Goal: Task Accomplishment & Management: Manage account settings

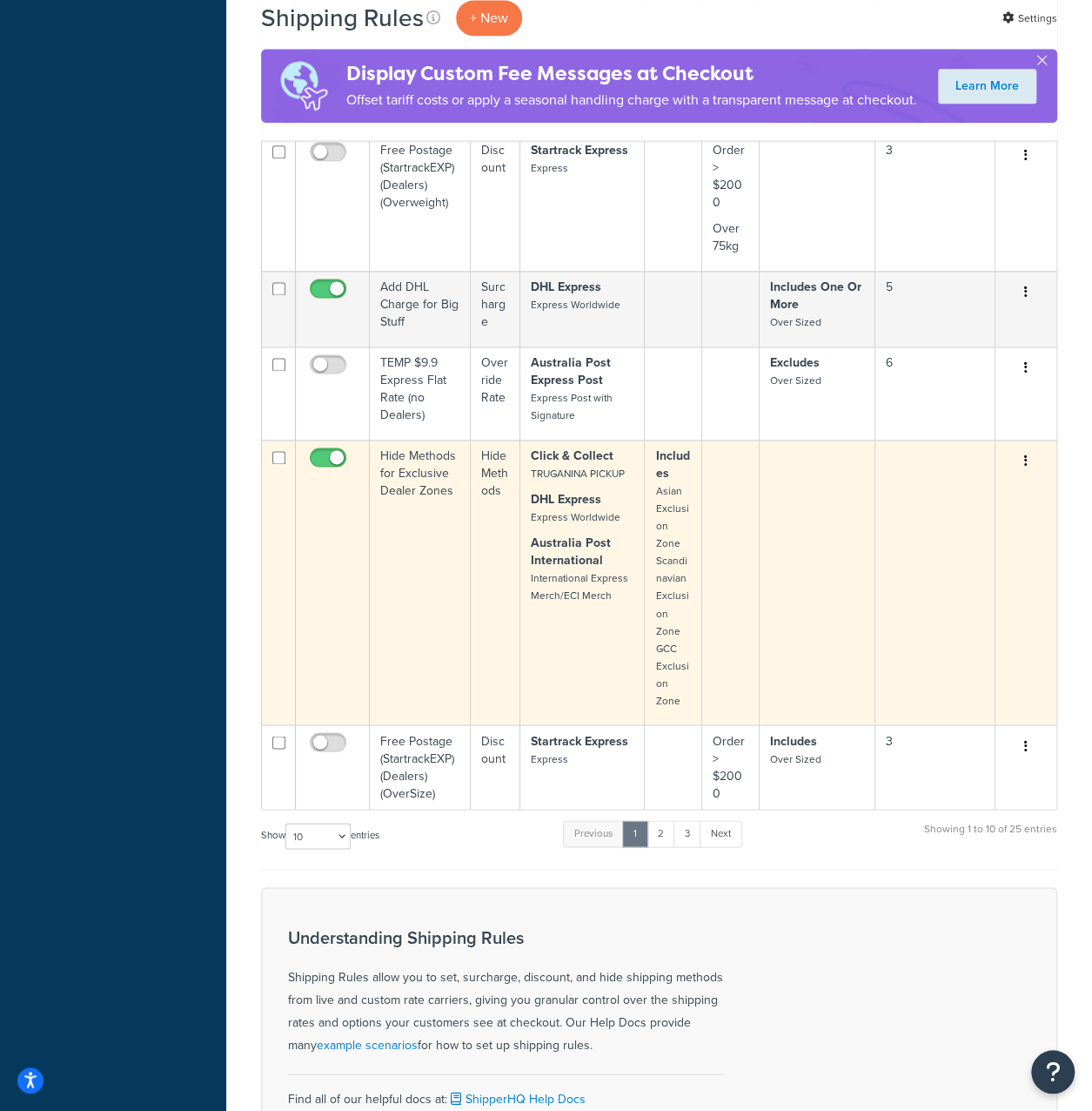
scroll to position [1045, 0]
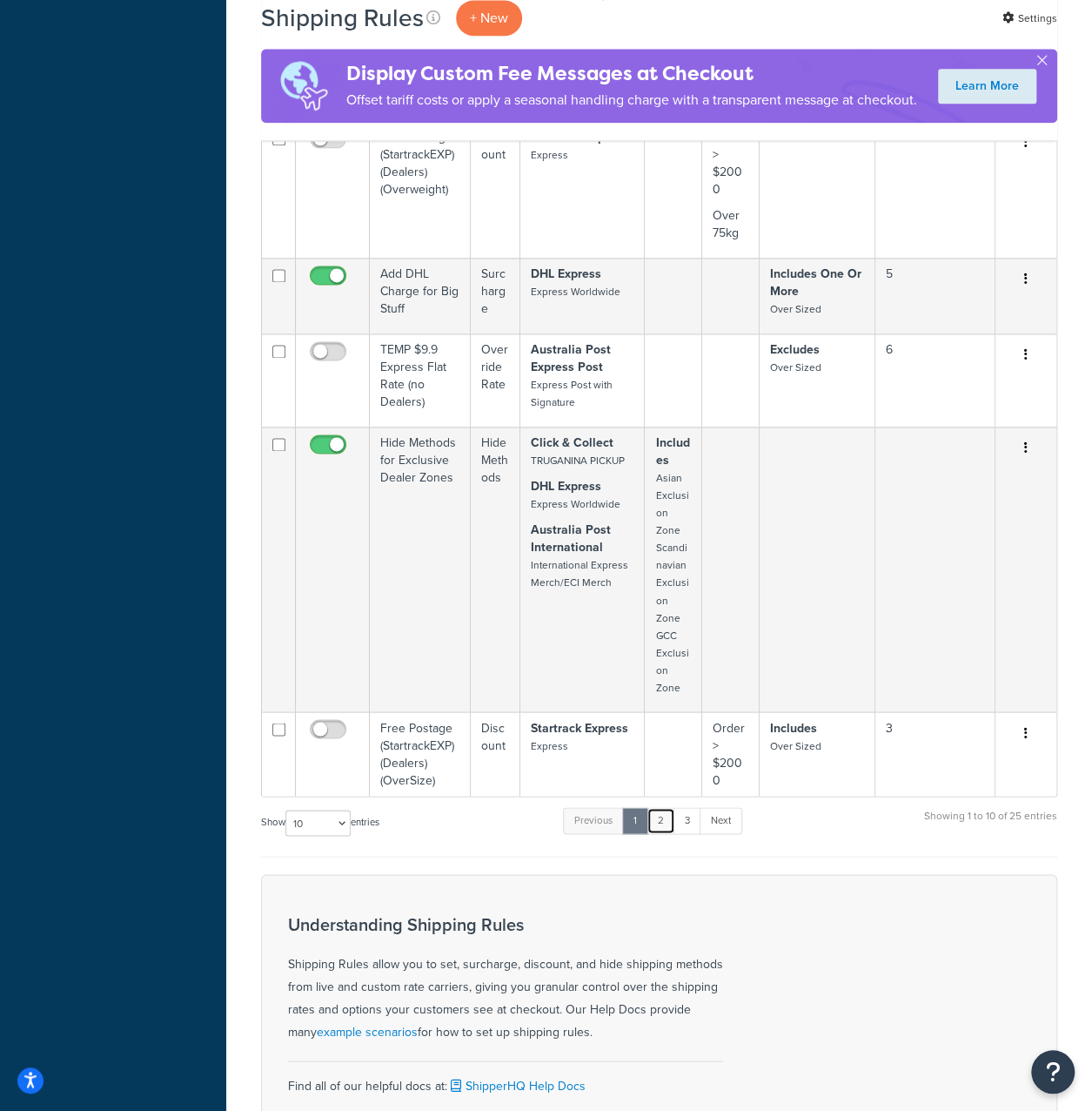
click at [660, 833] on link "2" at bounding box center [660, 820] width 29 height 26
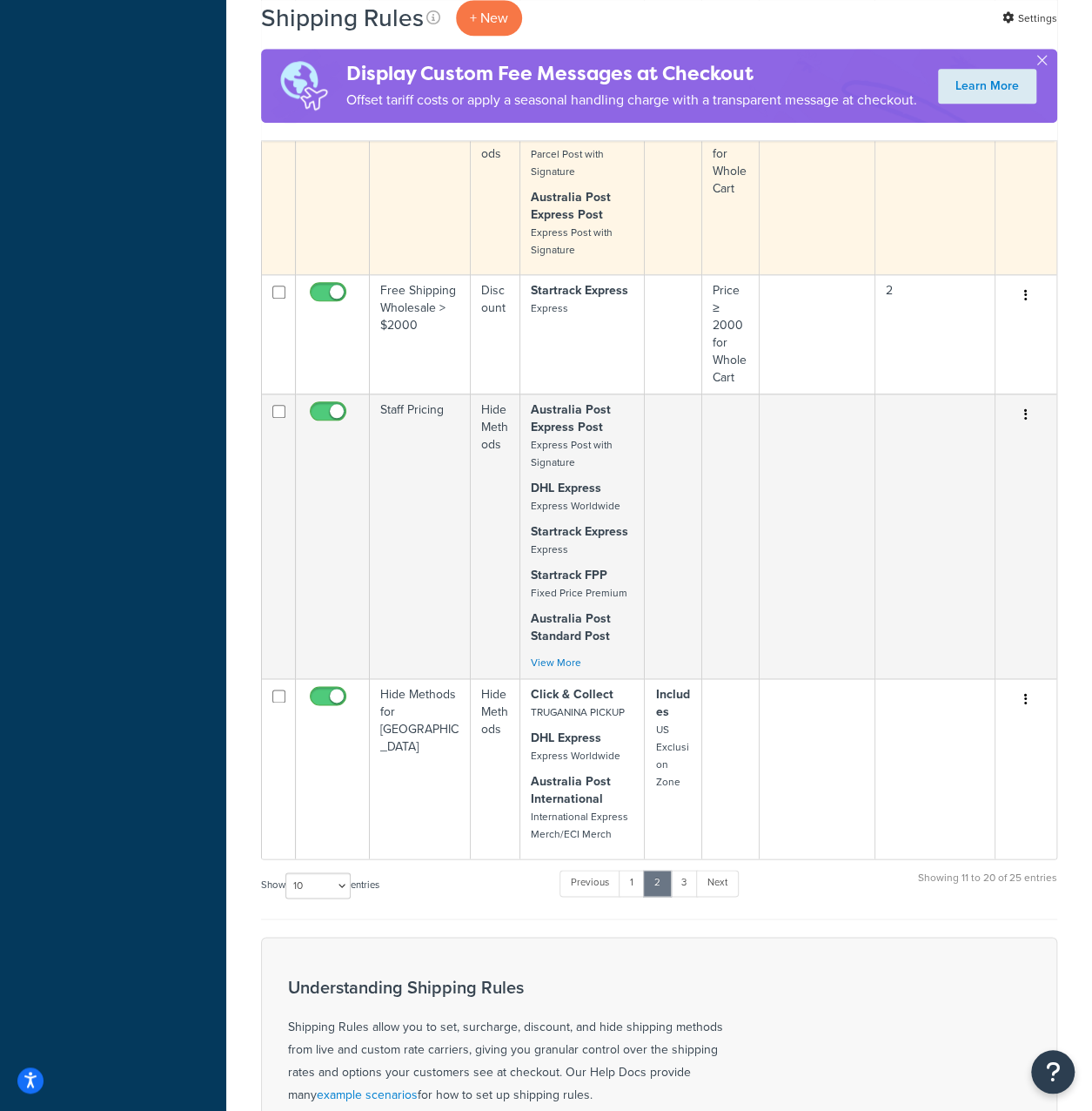
scroll to position [783, 0]
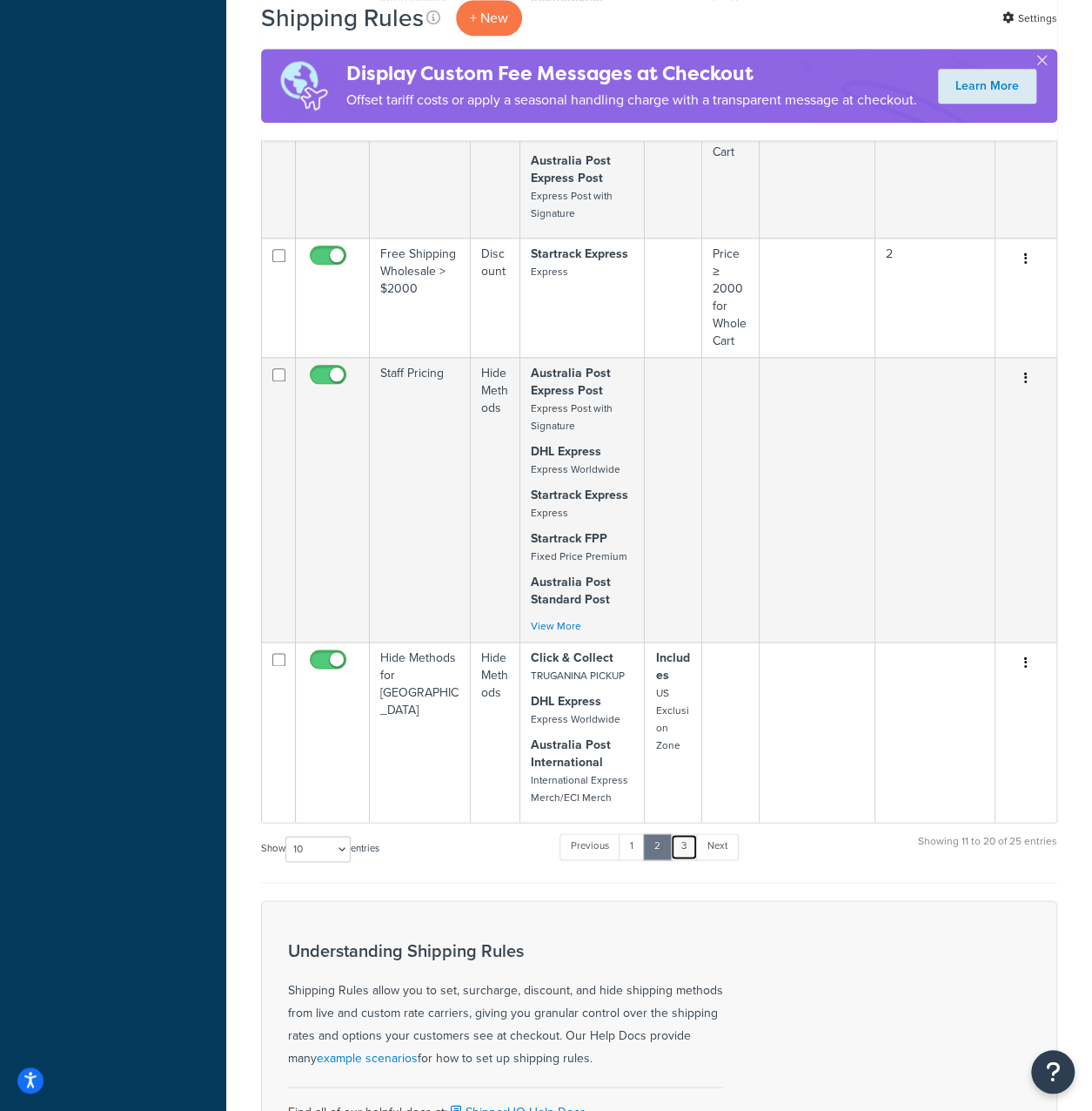
click at [682, 859] on link "3" at bounding box center [684, 847] width 28 height 26
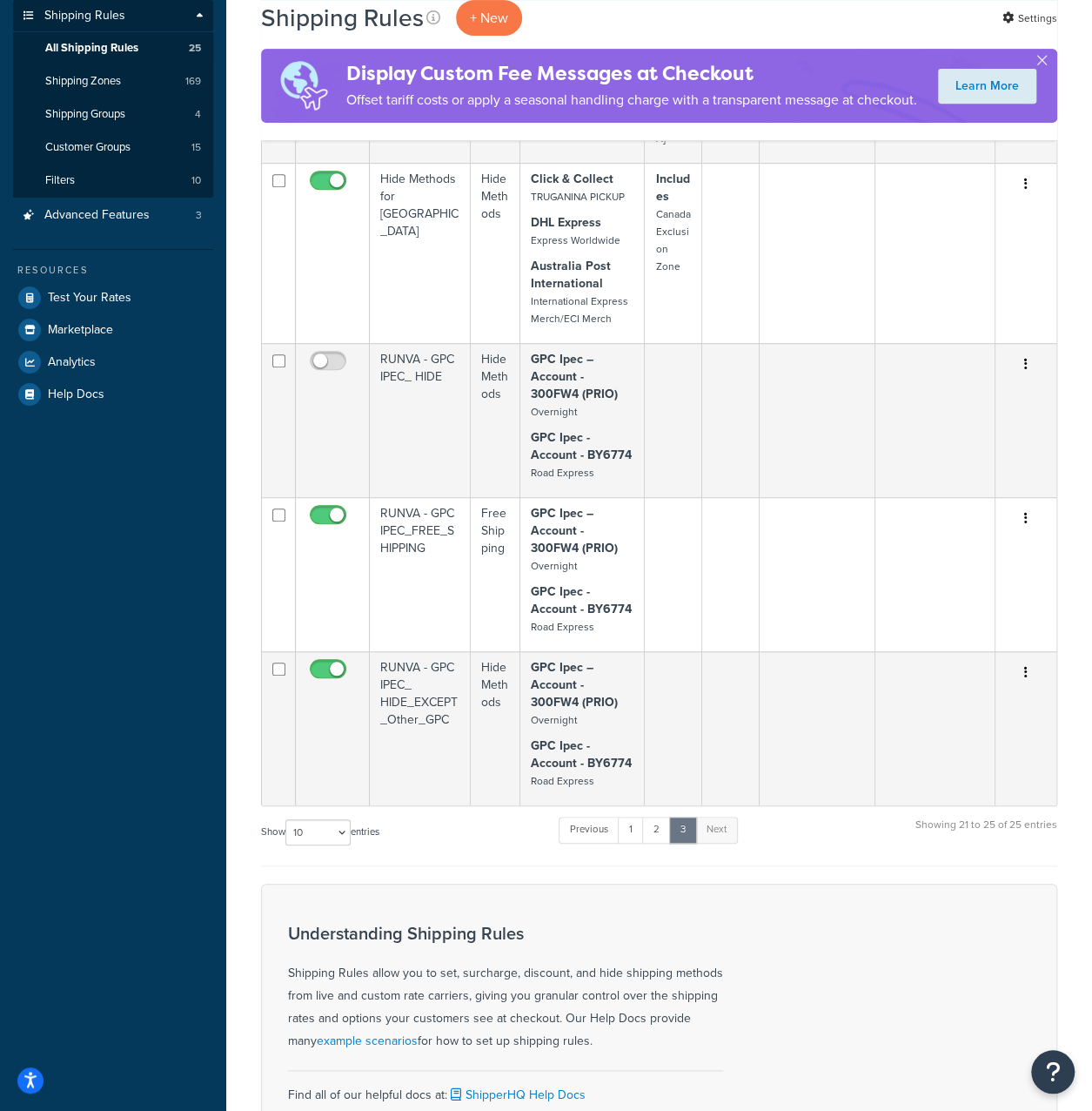
scroll to position [314, 0]
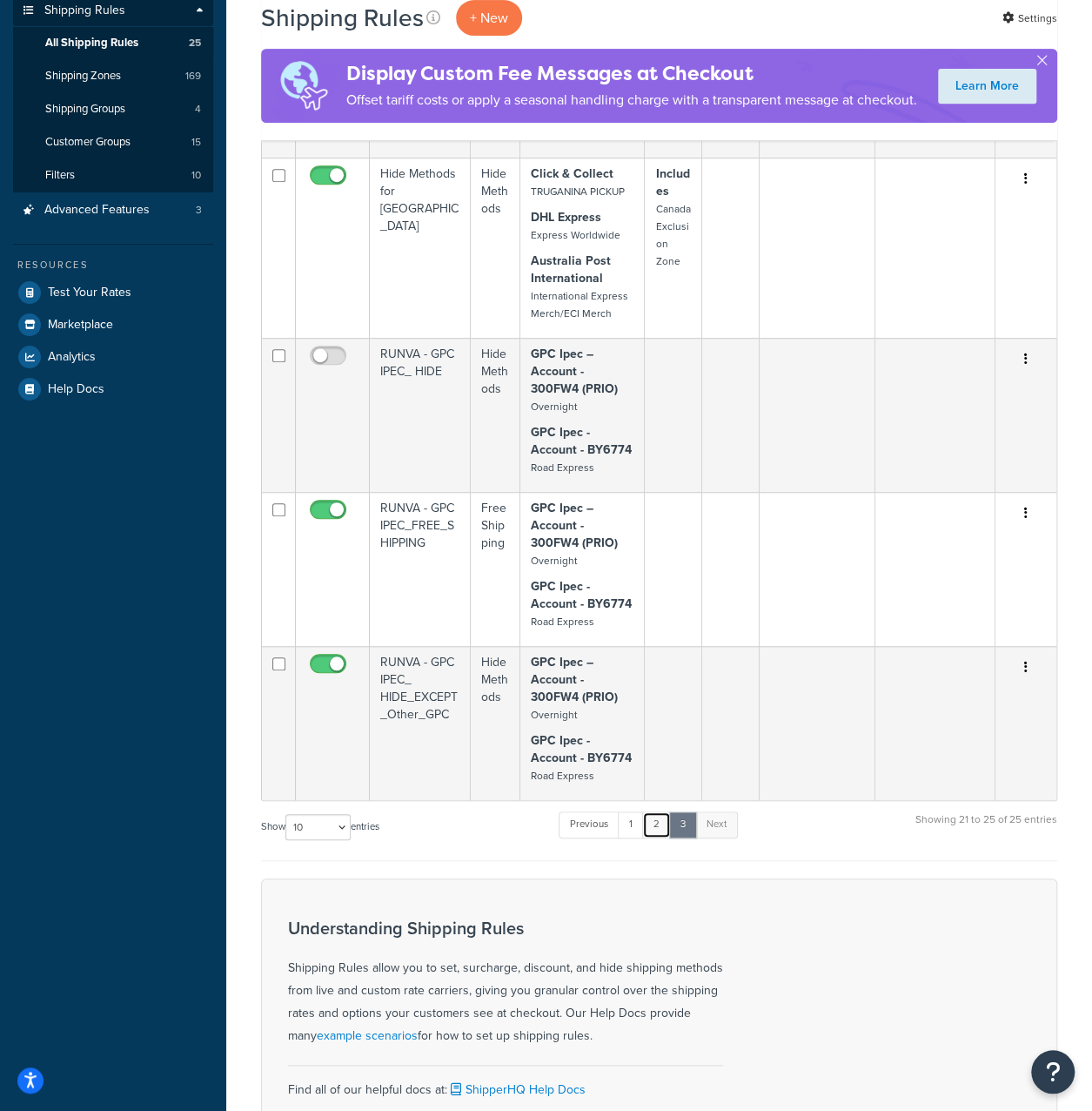
click at [664, 838] on link "2" at bounding box center [656, 825] width 29 height 26
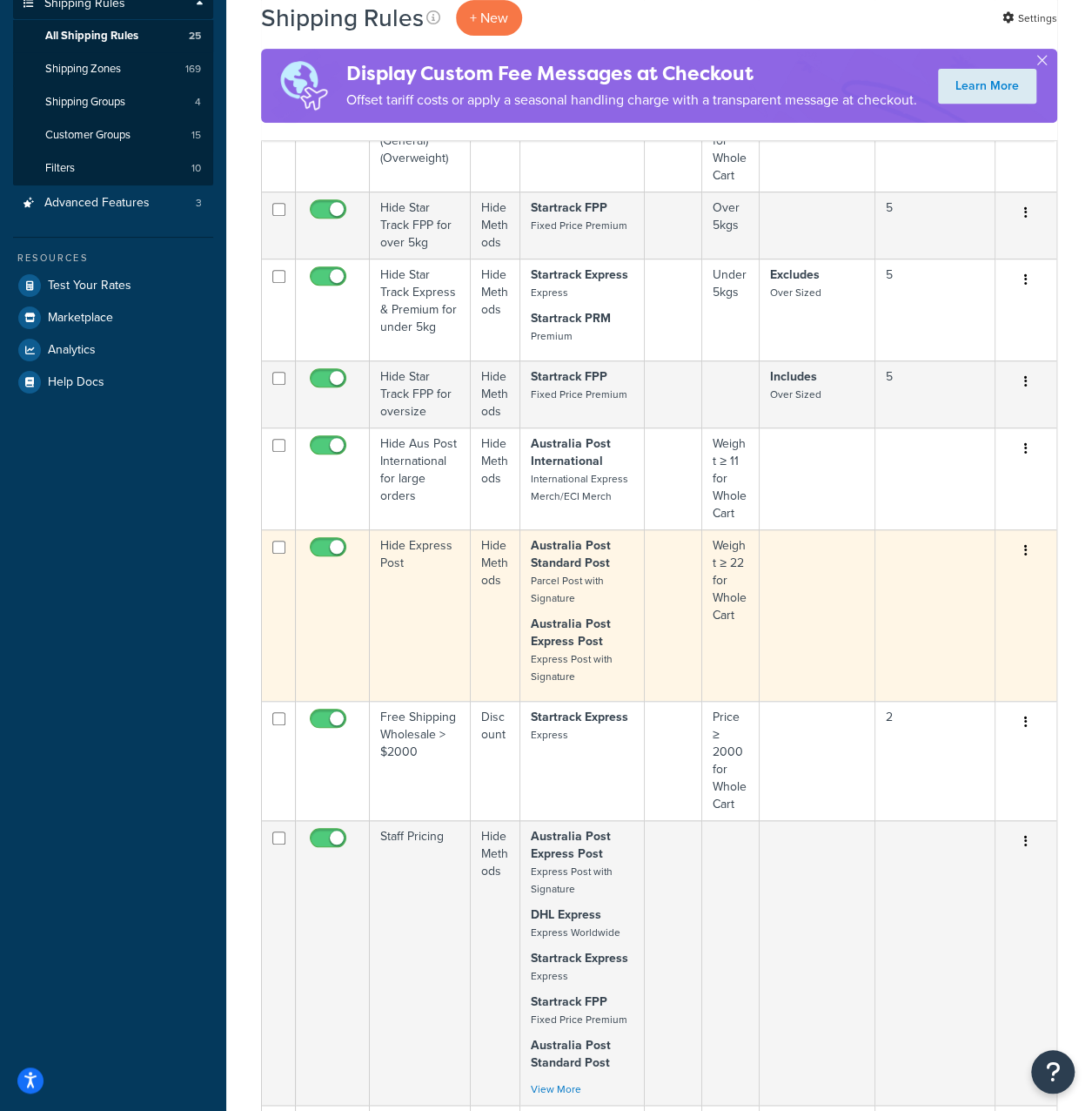
scroll to position [348, 0]
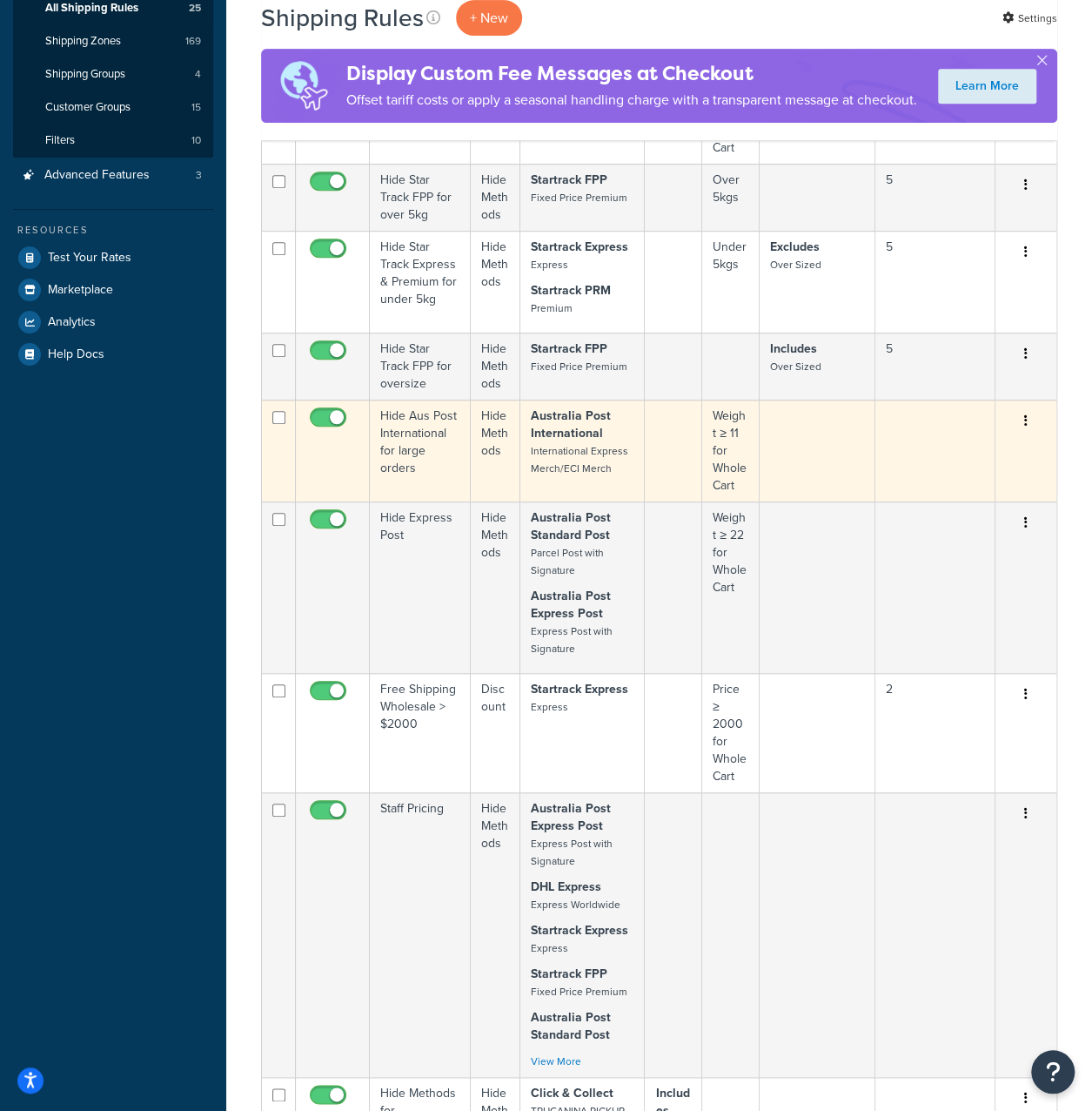
click at [1031, 435] on button "button" at bounding box center [1026, 421] width 25 height 28
click at [982, 472] on link "Edit" at bounding box center [969, 454] width 137 height 36
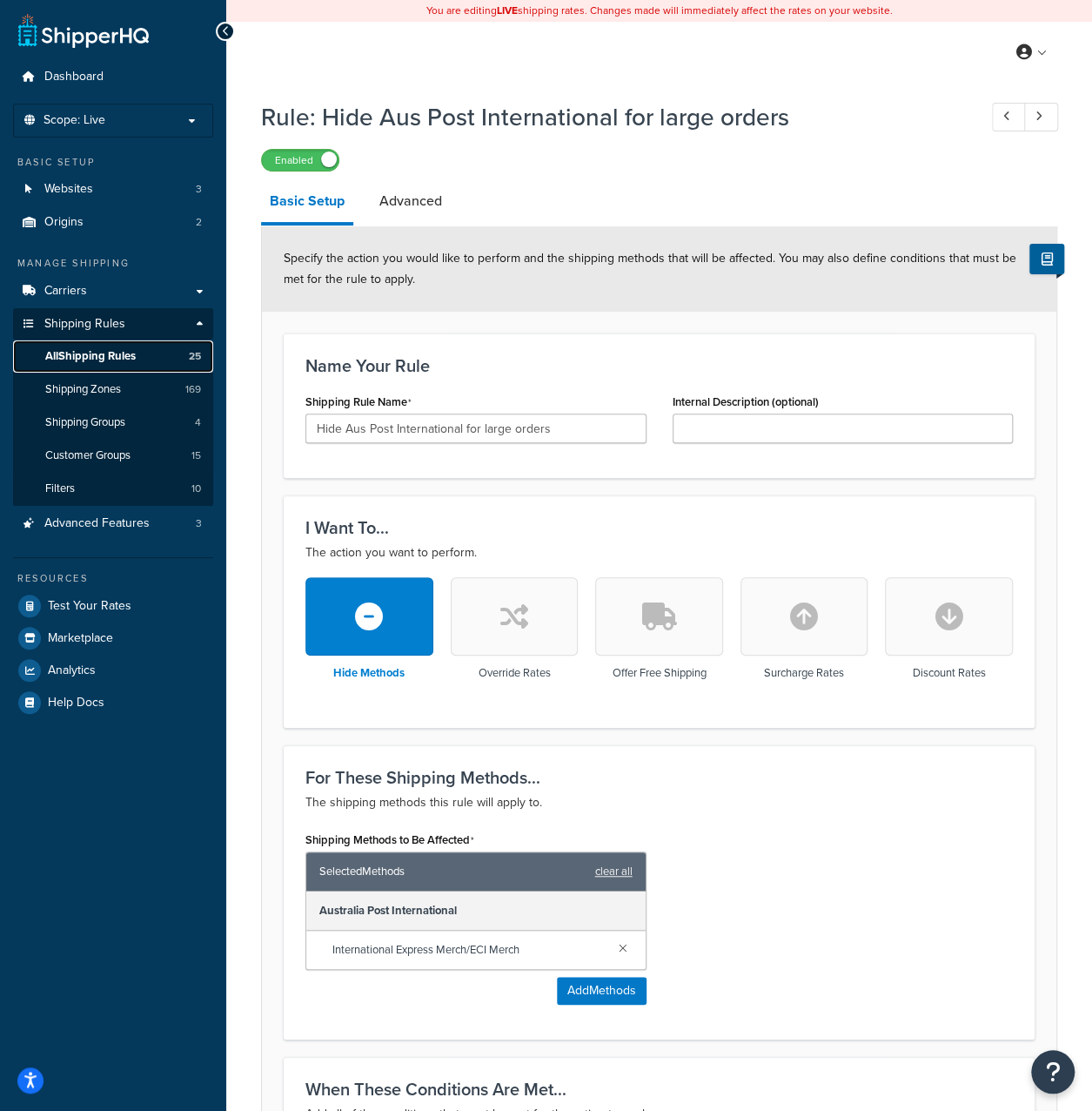
click at [109, 356] on span "All Shipping Rules" at bounding box center [90, 356] width 91 height 15
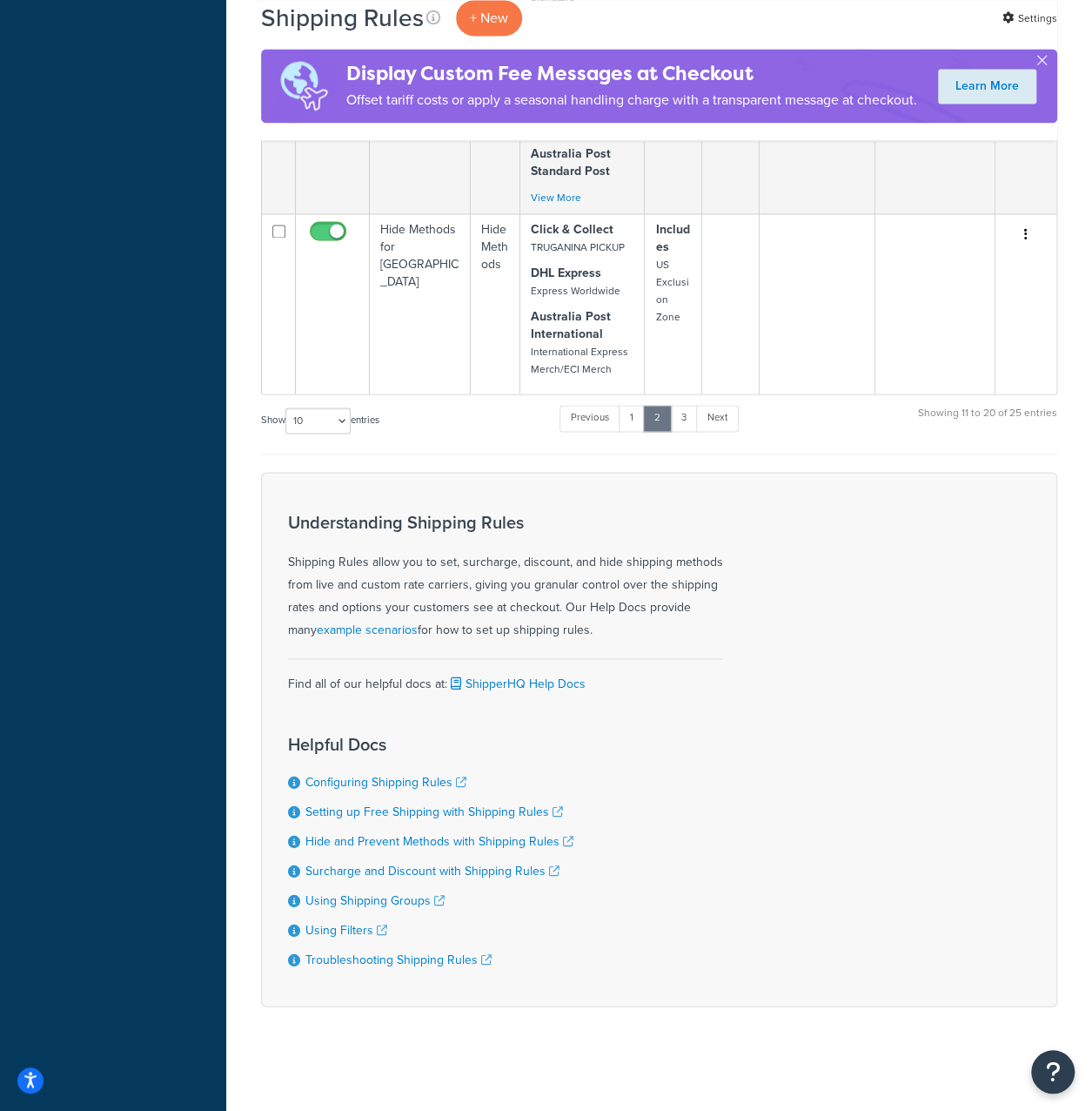
scroll to position [1218, 0]
click at [640, 431] on link "1" at bounding box center [632, 418] width 26 height 26
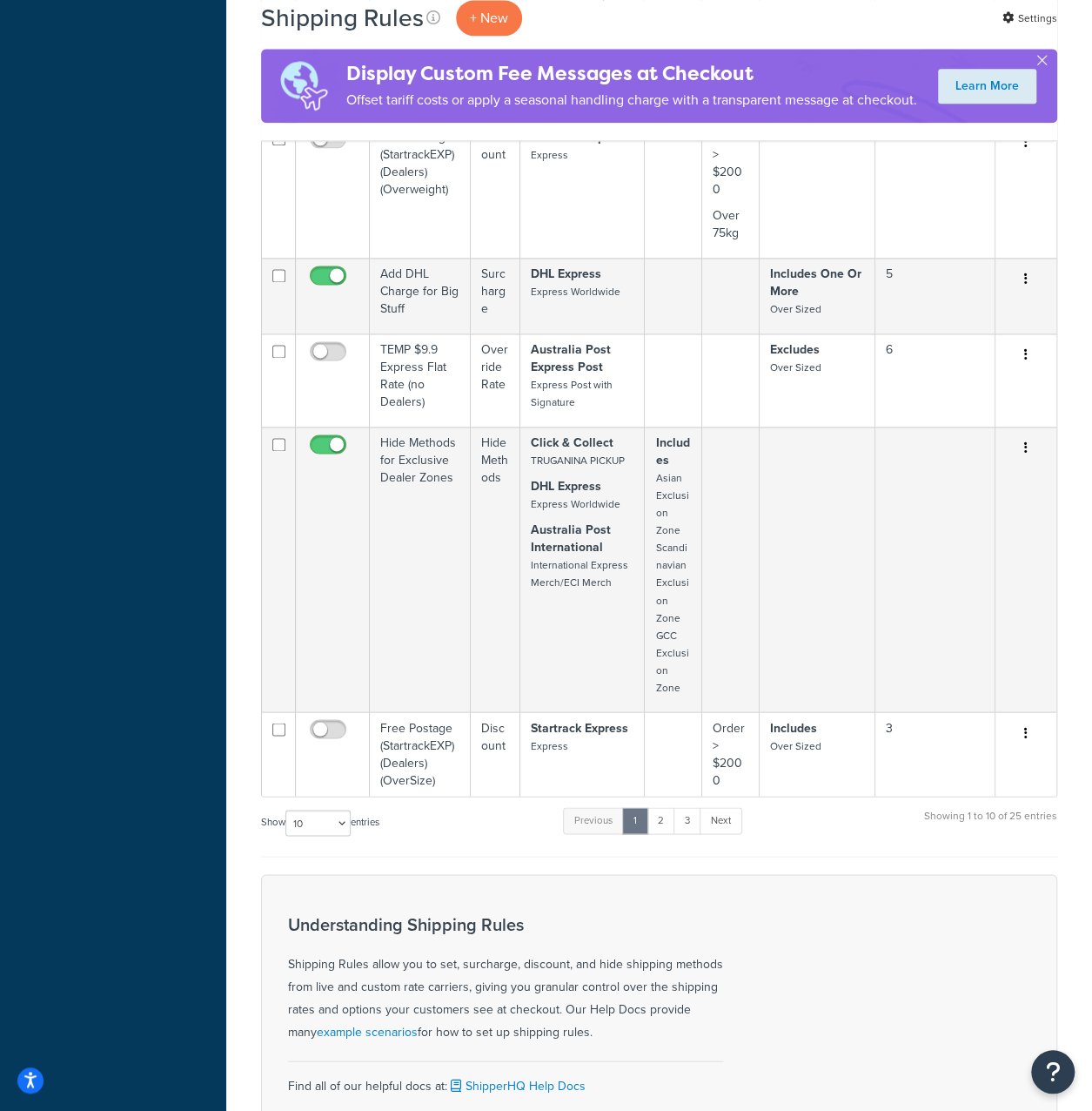
scroll to position [1132, 0]
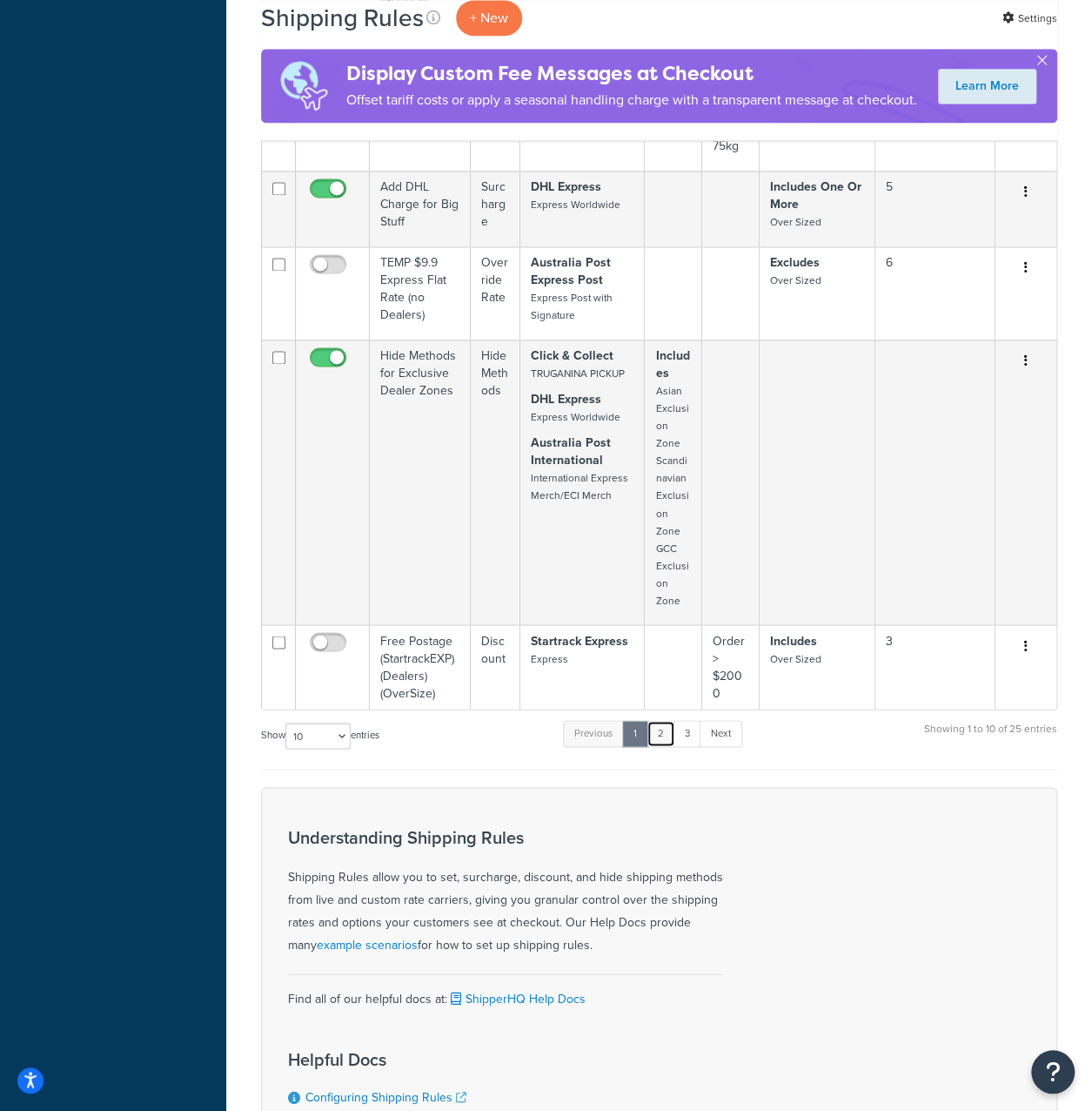
click at [663, 746] on link "2" at bounding box center [660, 733] width 29 height 26
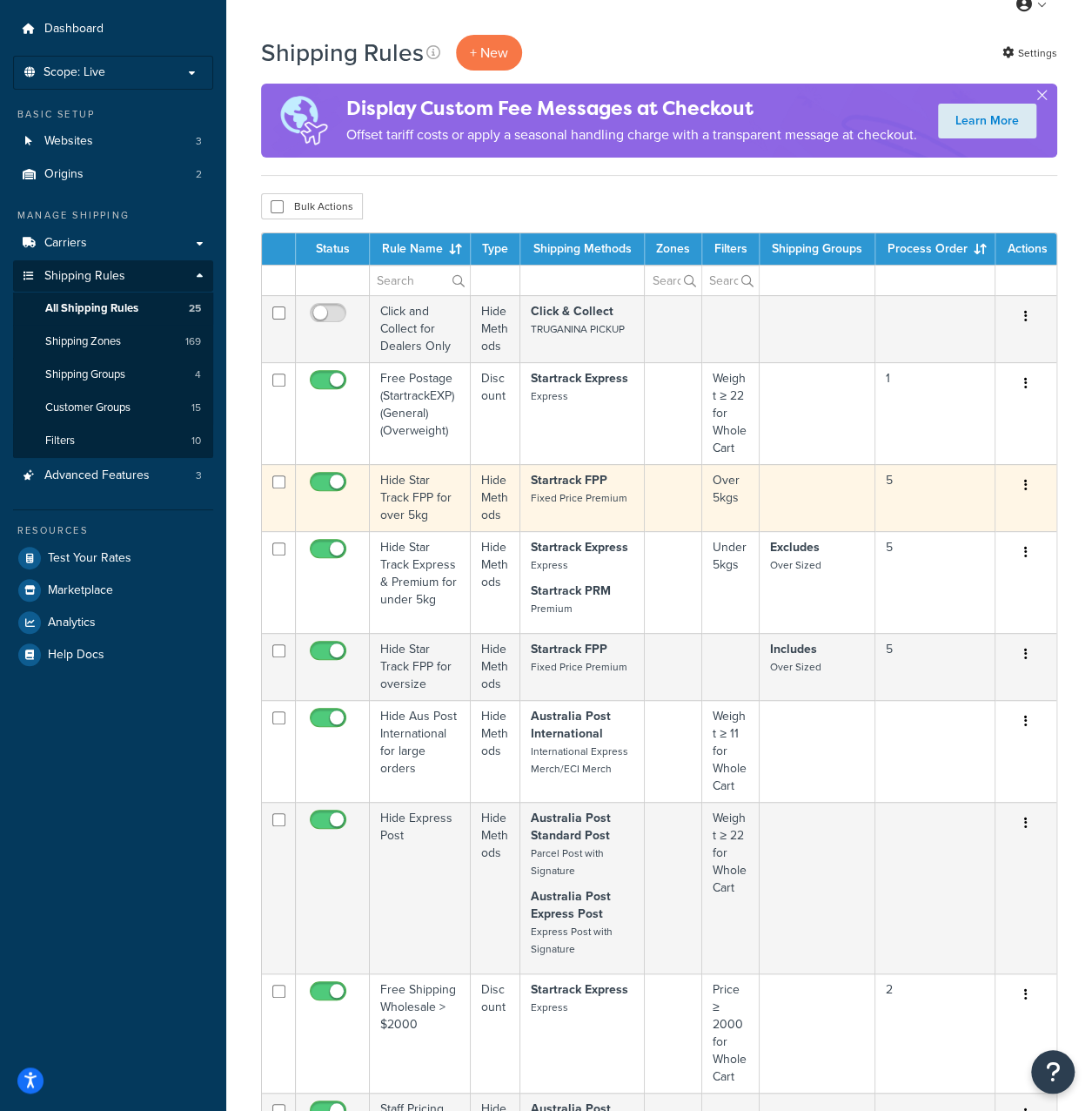
scroll to position [0, 0]
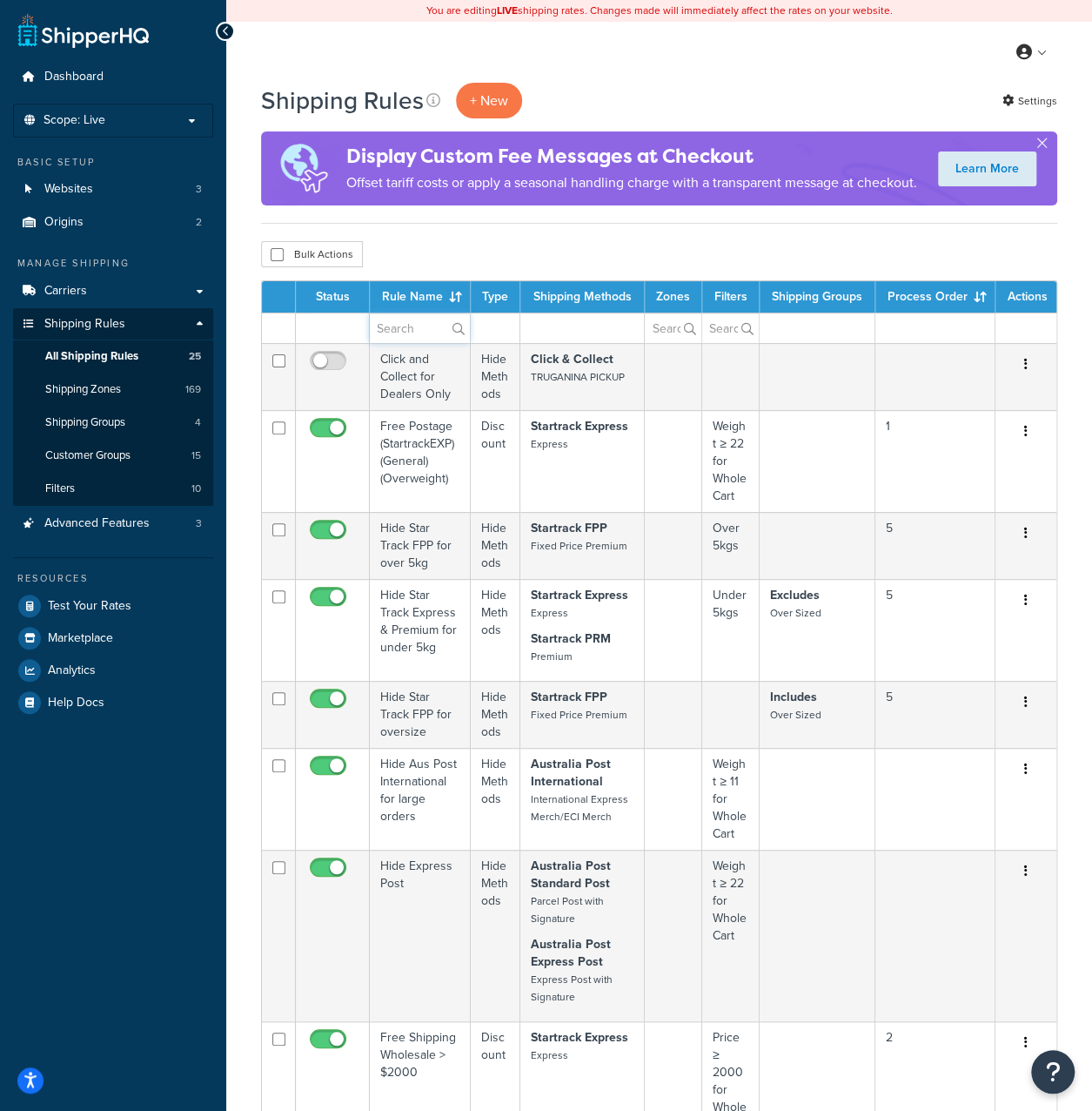
click at [394, 343] on input "text" at bounding box center [420, 329] width 100 height 30
type input "international"
click at [456, 343] on label "international" at bounding box center [420, 329] width 100 height 30
click at [456, 343] on input "international" at bounding box center [420, 329] width 100 height 30
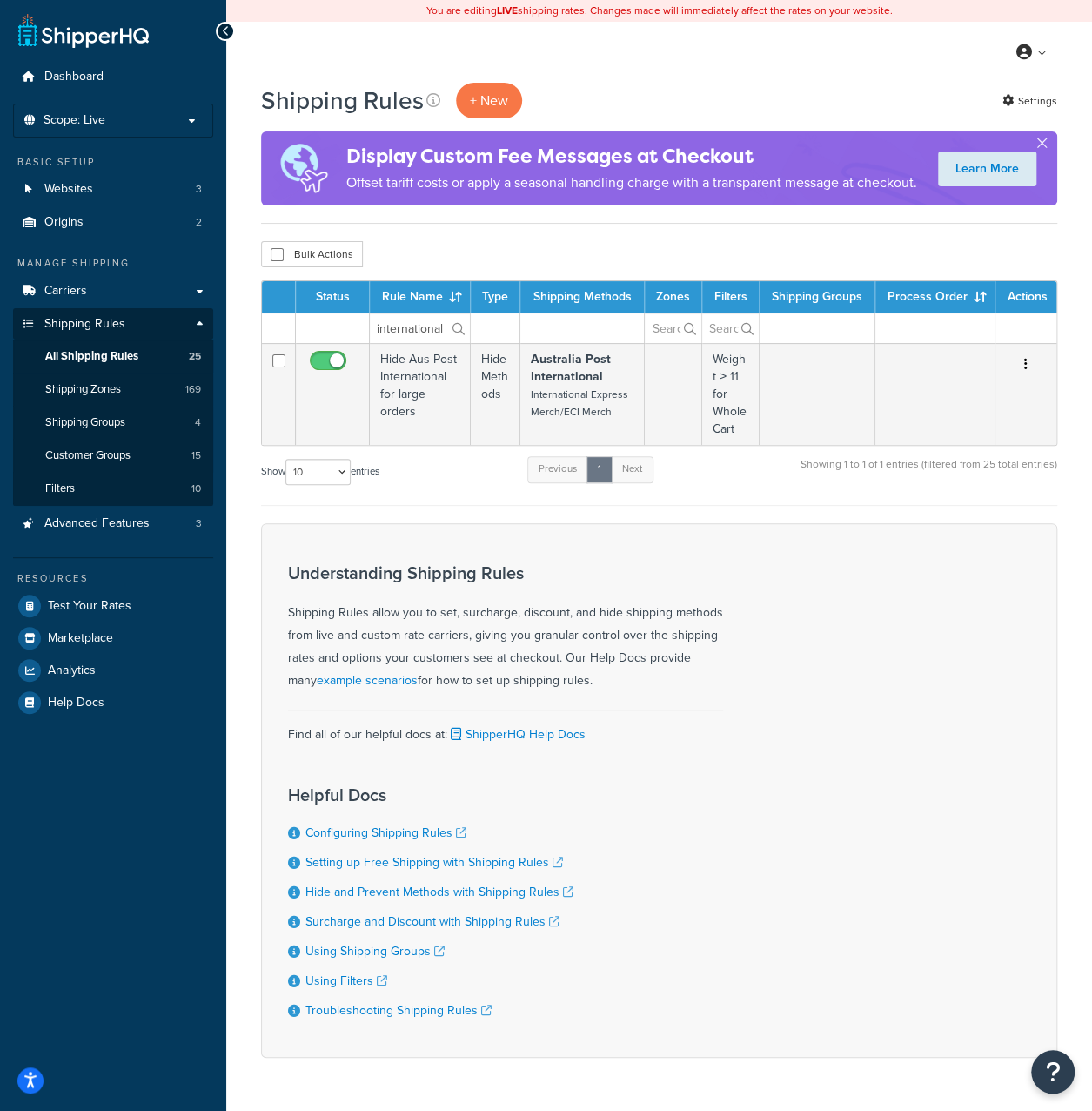
drag, startPoint x: 447, startPoint y: 379, endPoint x: 428, endPoint y: 379, distance: 19.0
click at [428, 343] on label "international" at bounding box center [420, 329] width 100 height 30
click at [428, 343] on input "international" at bounding box center [420, 329] width 100 height 30
click at [435, 343] on input "international" at bounding box center [420, 329] width 100 height 30
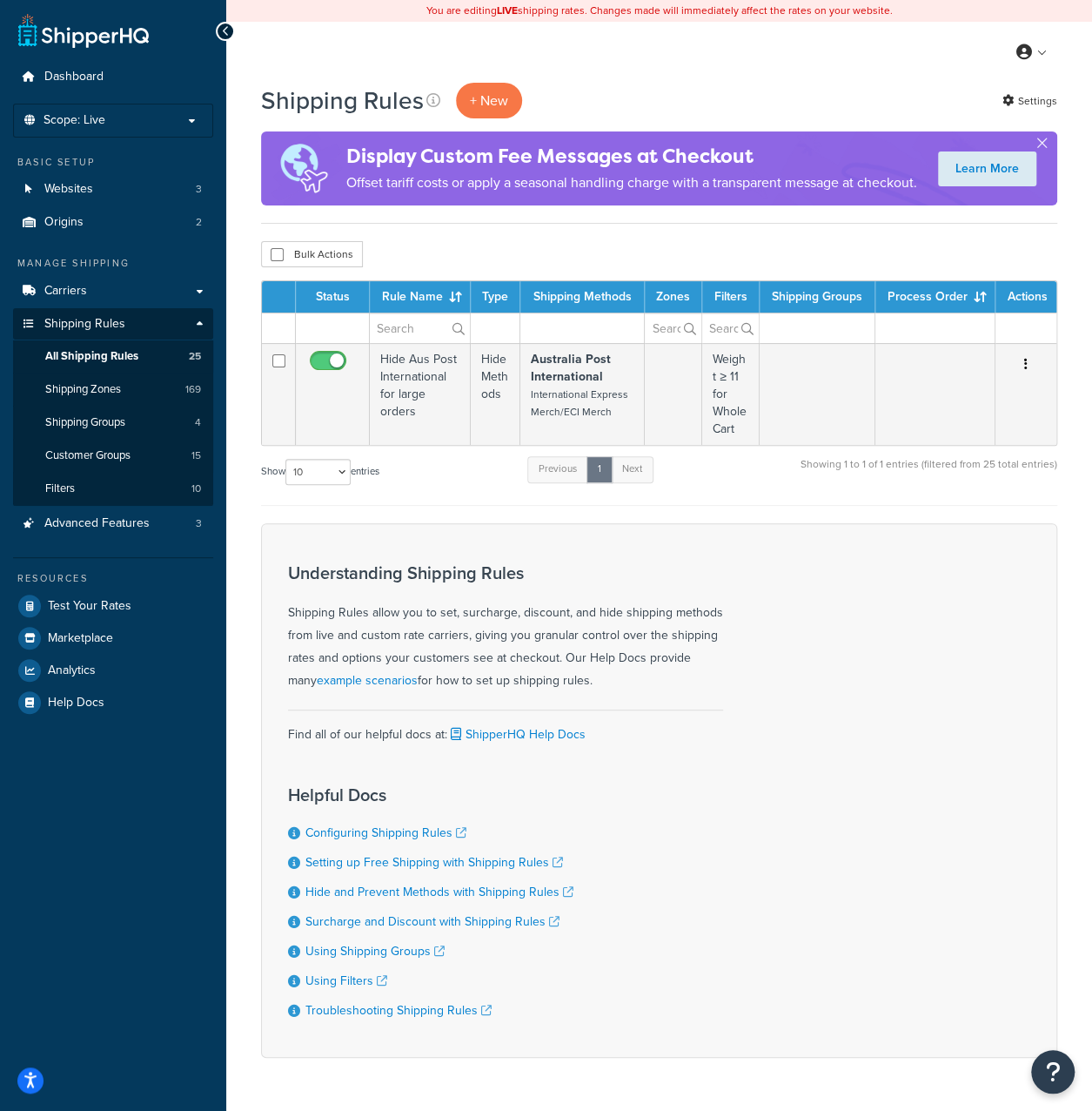
click at [461, 343] on label at bounding box center [420, 329] width 100 height 30
click at [461, 343] on input "text" at bounding box center [420, 329] width 100 height 30
